Goal: Information Seeking & Learning: Learn about a topic

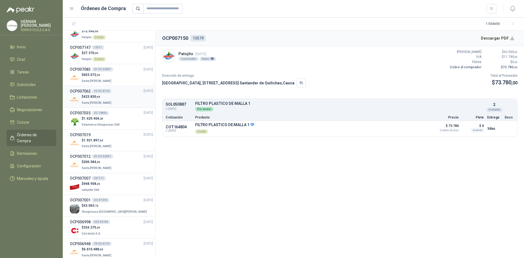
scroll to position [109, 0]
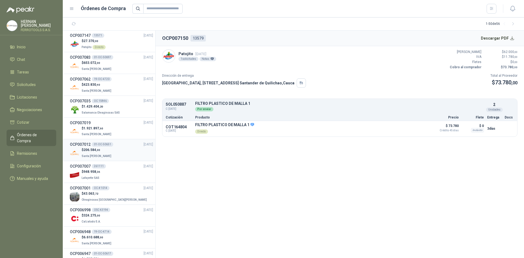
click at [110, 154] on div "$ 206.584 ,00 Santa [PERSON_NAME]" at bounding box center [111, 152] width 83 height 11
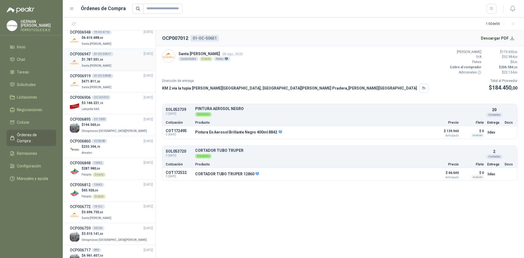
scroll to position [328, 0]
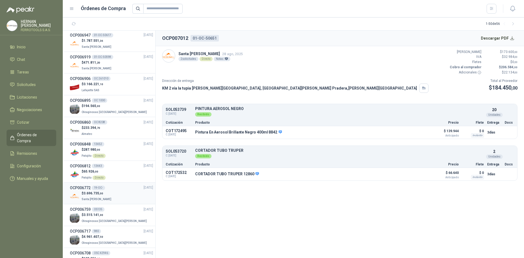
click at [109, 197] on div "$ 3.696.735 ,00 Santa [PERSON_NAME]" at bounding box center [111, 196] width 83 height 11
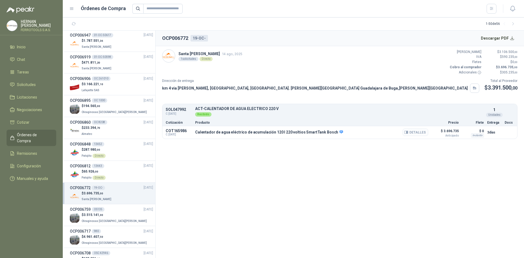
click at [414, 132] on button "Detalles" at bounding box center [416, 132] width 26 height 7
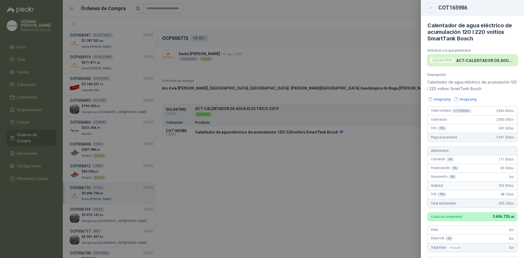
click at [432, 11] on button "Close" at bounding box center [430, 7] width 9 height 9
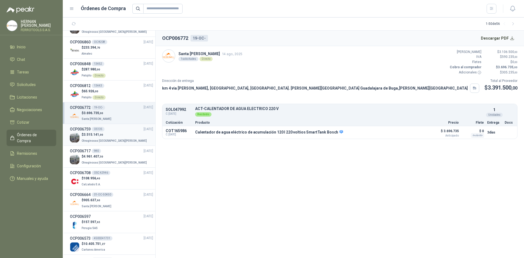
scroll to position [464, 0]
